Goal: Task Accomplishment & Management: Manage account settings

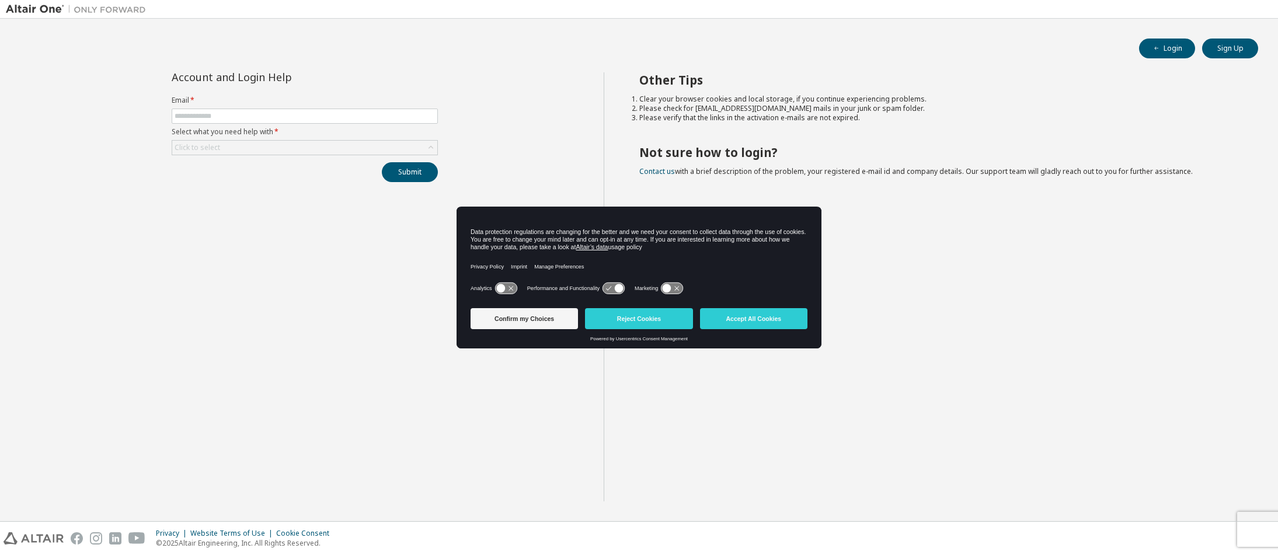
click at [624, 290] on icon at bounding box center [619, 288] width 9 height 9
click at [622, 287] on icon at bounding box center [614, 288] width 22 height 11
click at [683, 288] on icon at bounding box center [673, 288] width 22 height 11
click at [682, 288] on icon at bounding box center [677, 288] width 9 height 9
click at [517, 318] on button "Confirm my Choices" at bounding box center [524, 318] width 107 height 21
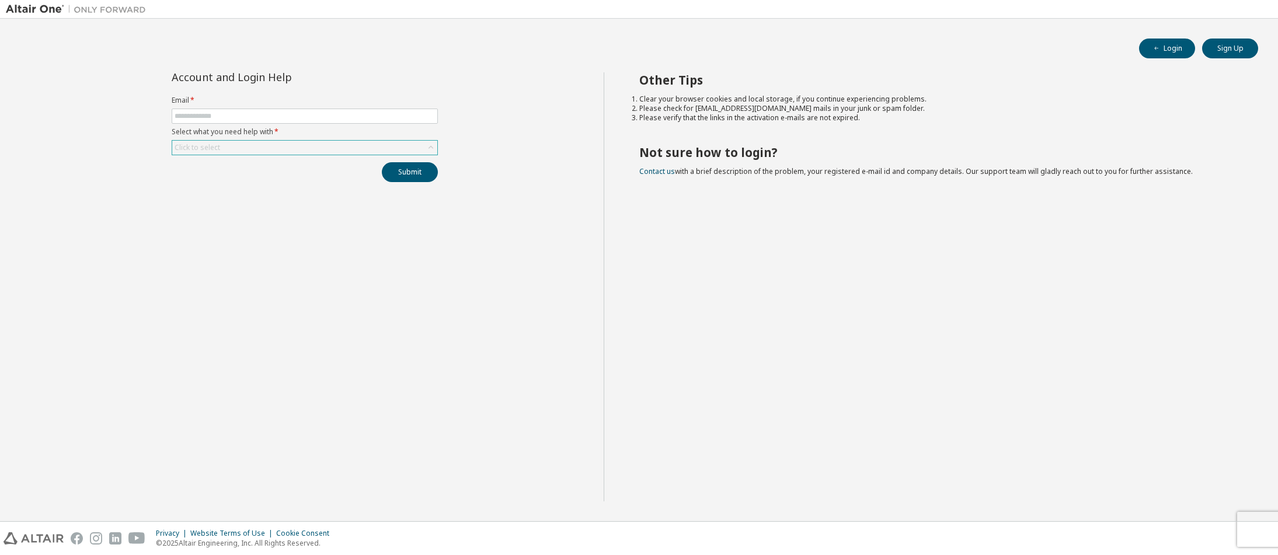
click at [419, 153] on div "Click to select" at bounding box center [304, 148] width 265 height 14
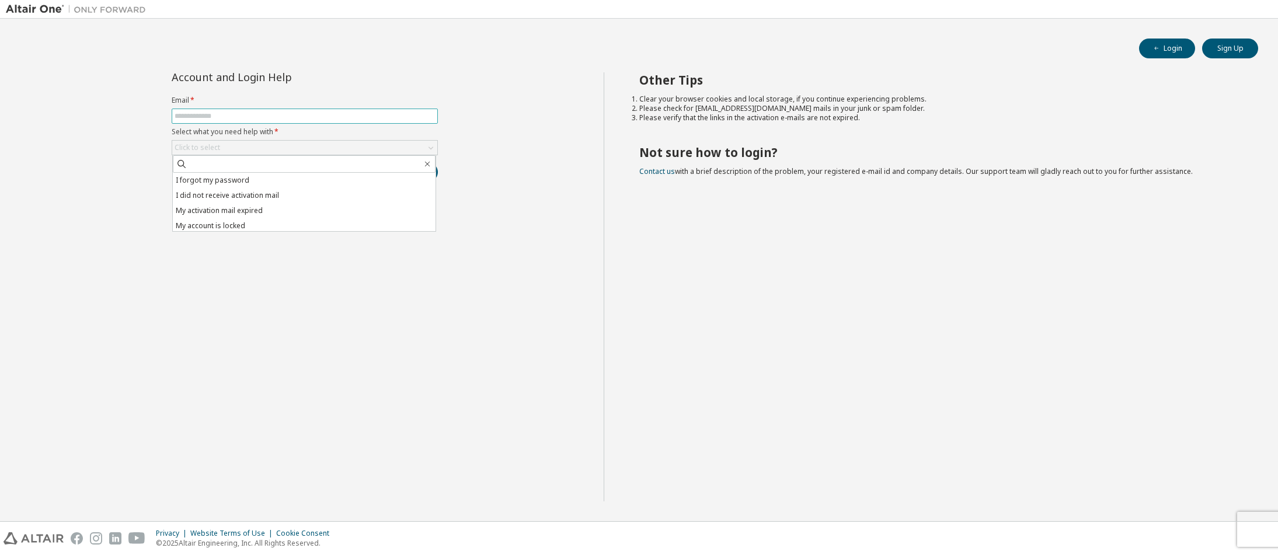
click at [361, 112] on input "text" at bounding box center [305, 116] width 260 height 9
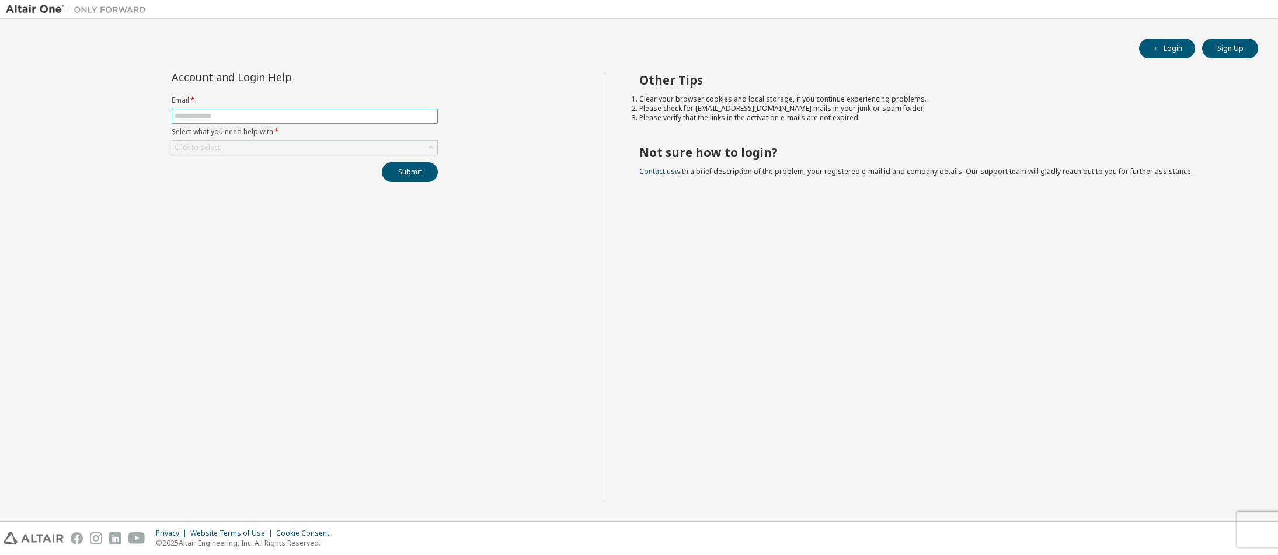
type input "**********"
click at [314, 149] on div "Click to select" at bounding box center [304, 148] width 265 height 14
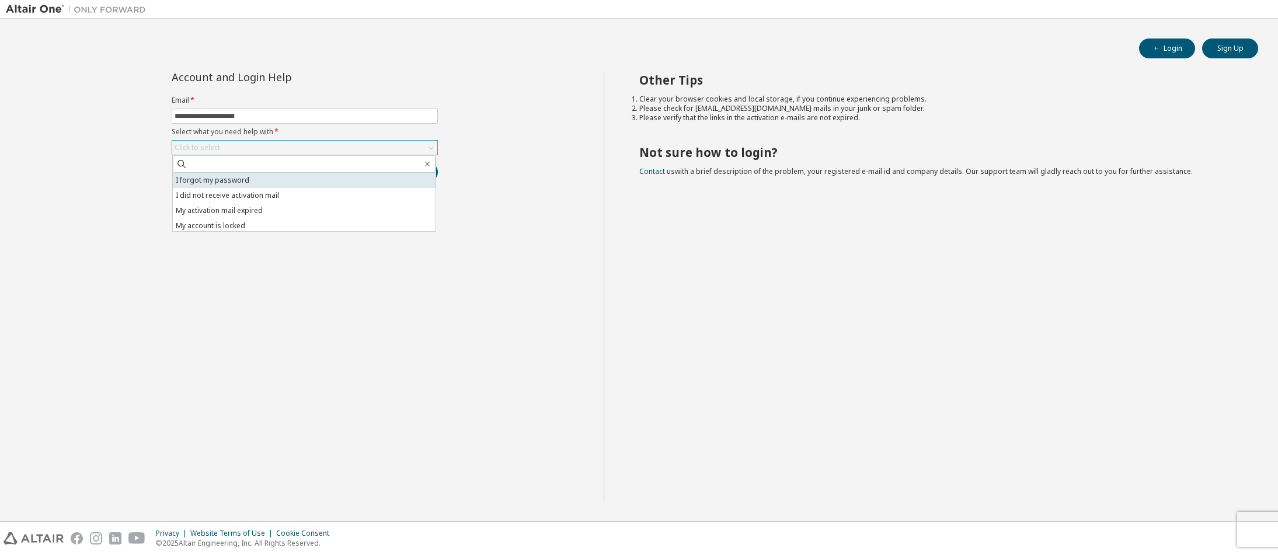
click at [275, 182] on li "I forgot my password" at bounding box center [304, 180] width 263 height 15
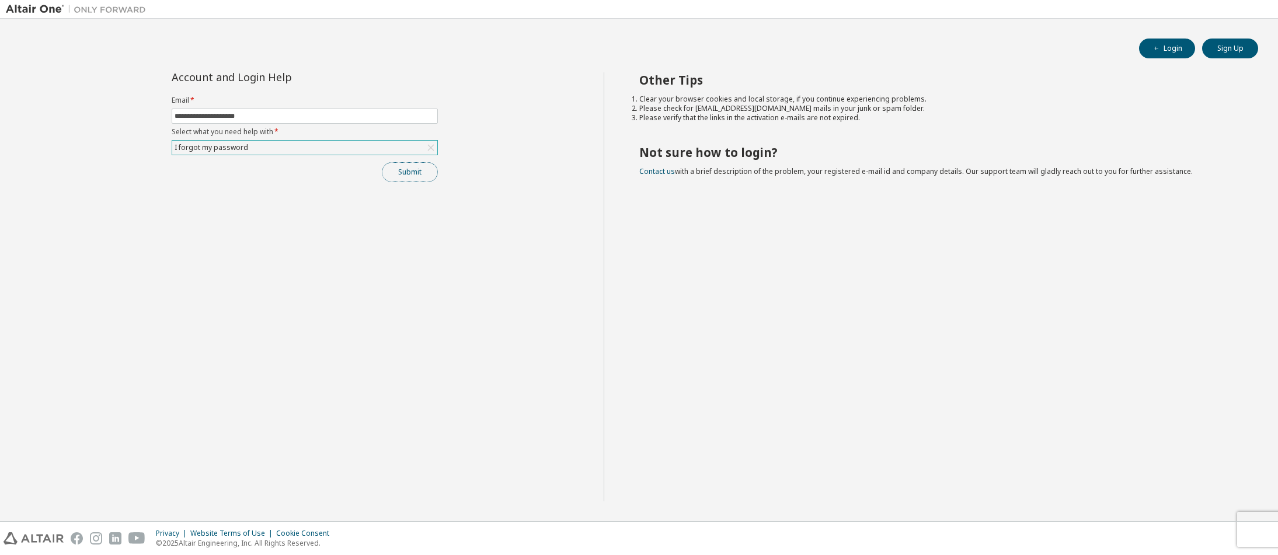
click at [403, 176] on button "Submit" at bounding box center [410, 172] width 56 height 20
click at [1252, 528] on icon "button" at bounding box center [1253, 531] width 7 height 7
